Goal: Communication & Community: Participate in discussion

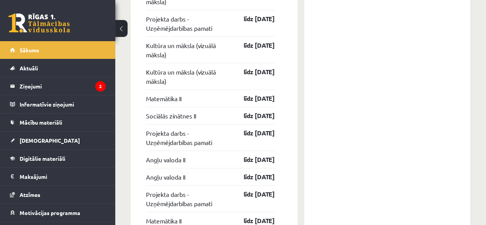
scroll to position [873, 0]
click at [333, 41] on div "Konferences Angļu valodas II 12. klases 1. ieskaites konference 08.09 18:55 Lat…" at bounding box center [387, 69] width 167 height 576
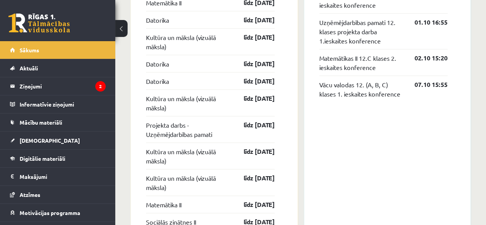
scroll to position [765, 0]
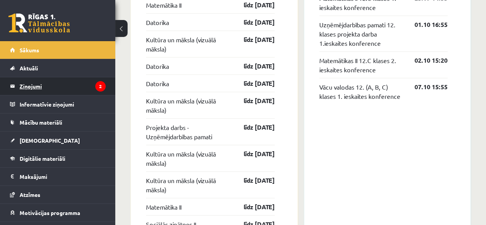
click at [36, 85] on legend "Ziņojumi 2" at bounding box center [63, 86] width 86 height 18
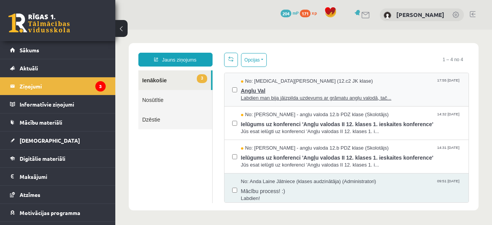
click at [283, 85] on span "Anglu Val" at bounding box center [351, 90] width 220 height 10
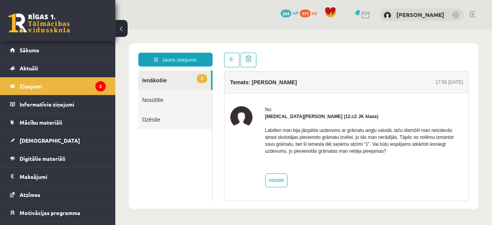
click at [174, 82] on link "2 Ienākošie" at bounding box center [174, 80] width 73 height 20
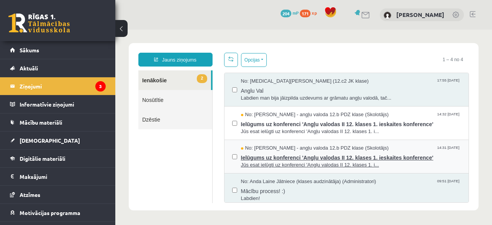
click at [276, 161] on span "Jūs esat ielūgti uz konferenci 'Angļu valodas II 12. klases 1. i..." at bounding box center [351, 164] width 220 height 7
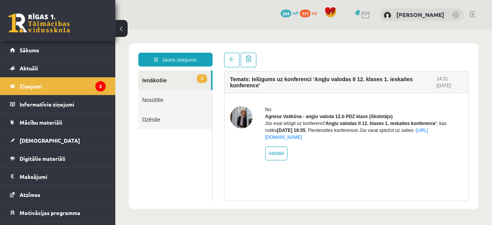
click at [171, 75] on link "1 Ienākošie" at bounding box center [174, 80] width 73 height 20
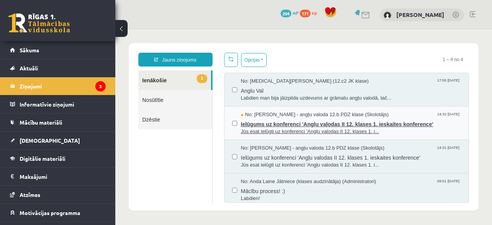
click at [298, 125] on span "Ielūgums uz konferenci 'Angļu valodas II 12. klases 1. ieskaites konference'" at bounding box center [351, 123] width 220 height 10
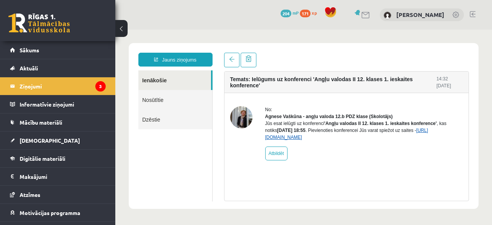
click at [296, 140] on link "https://eskola.r1tv.lv/conferences/4774/join" at bounding box center [346, 133] width 163 height 12
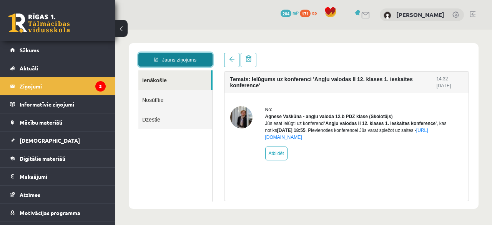
click at [172, 63] on link "Jauns ziņojums" at bounding box center [175, 60] width 74 height 14
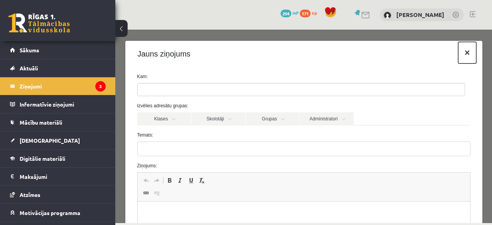
click at [466, 50] on button "×" at bounding box center [467, 53] width 18 height 22
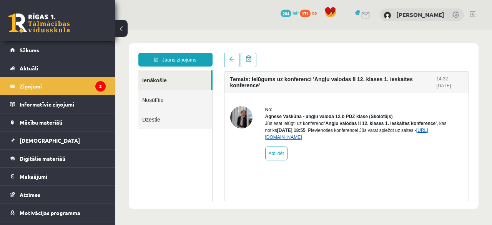
click at [330, 140] on link "https://eskola.r1tv.lv/conferences/4774/join" at bounding box center [346, 133] width 163 height 12
click at [319, 140] on link "https://eskola.r1tv.lv/conferences/4774/join" at bounding box center [346, 133] width 163 height 12
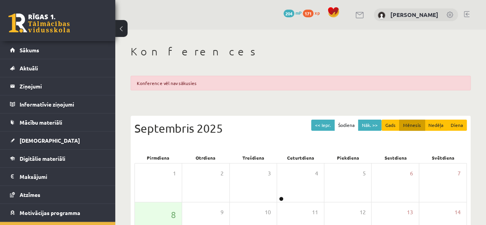
scroll to position [115, 0]
